Goal: Find specific page/section

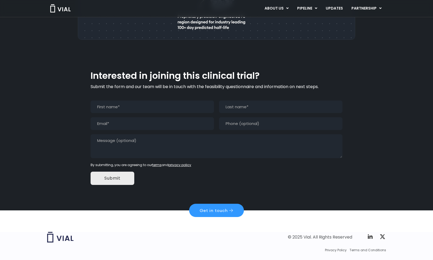
scroll to position [468, 0]
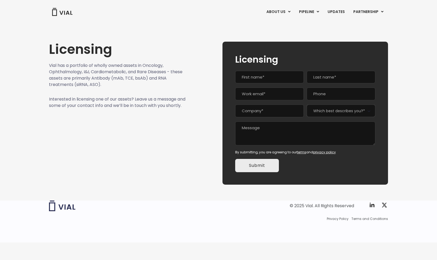
click at [328, 137] on textarea "Message" at bounding box center [305, 133] width 140 height 24
